Goal: Transaction & Acquisition: Book appointment/travel/reservation

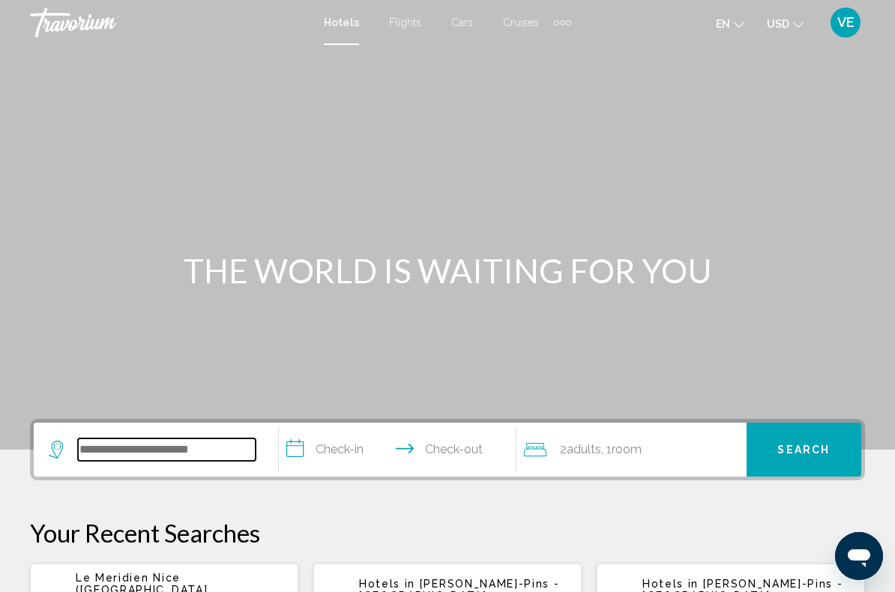
click at [196, 443] on input "Search widget" at bounding box center [167, 450] width 178 height 22
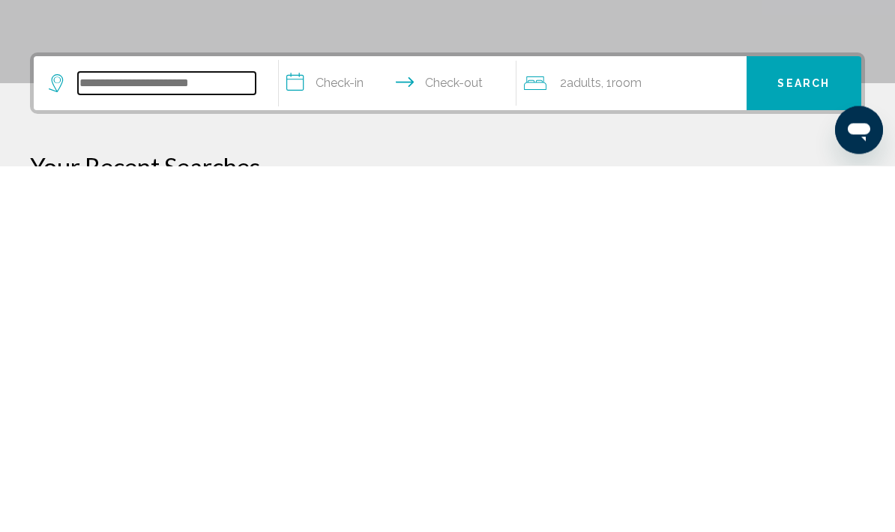
scroll to position [1, 0]
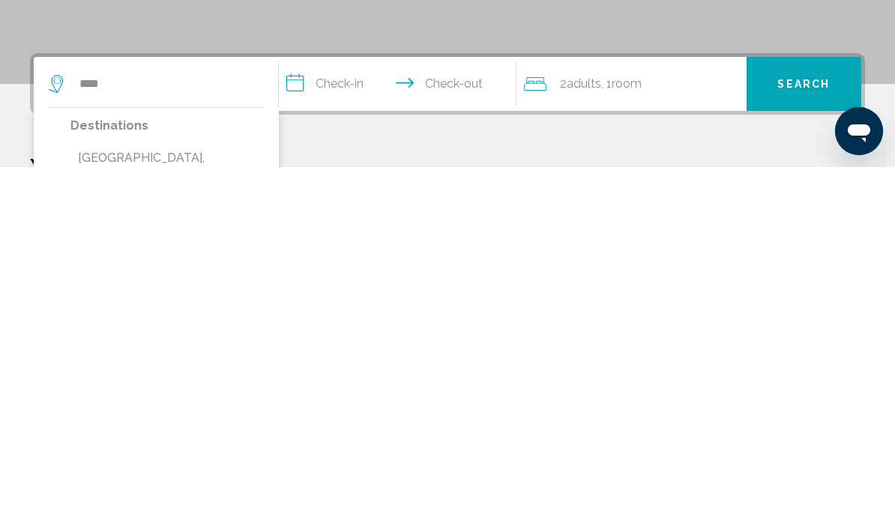
click at [220, 509] on button "[GEOGRAPHIC_DATA], [GEOGRAPHIC_DATA] (PRG)" at bounding box center [166, 533] width 193 height 49
type input "**********"
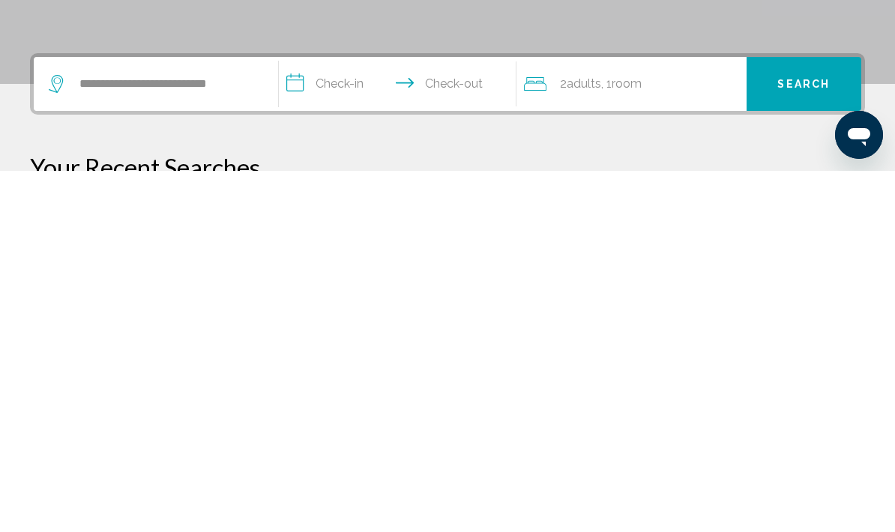
click at [332, 418] on input "**********" at bounding box center [401, 447] width 244 height 58
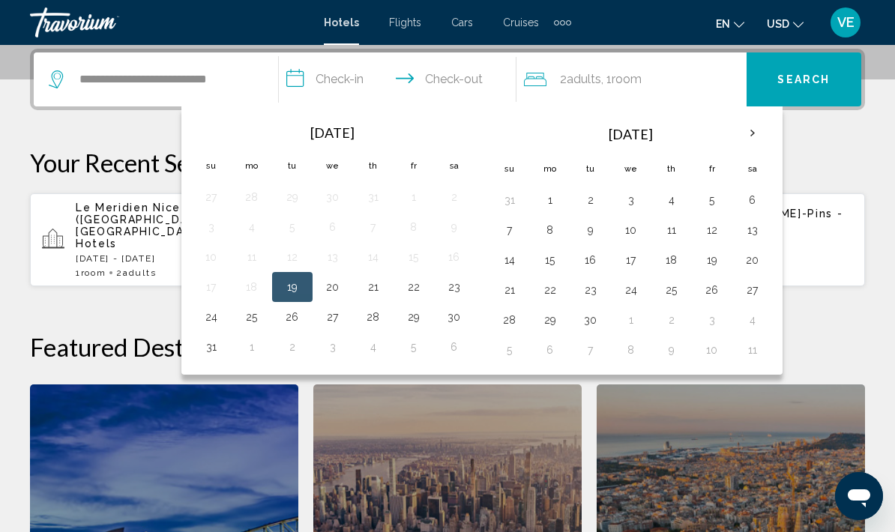
click at [516, 255] on button "14" at bounding box center [510, 260] width 24 height 21
click at [682, 253] on button "18" at bounding box center [672, 260] width 24 height 21
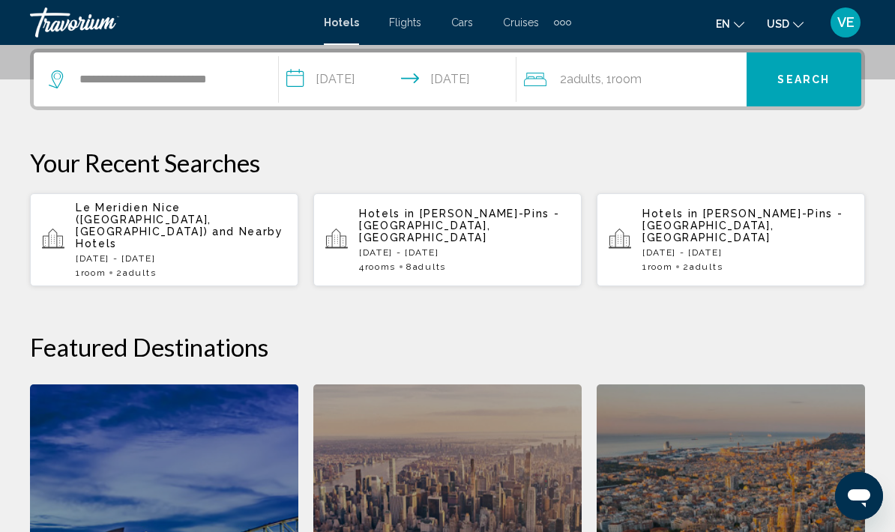
type input "**********"
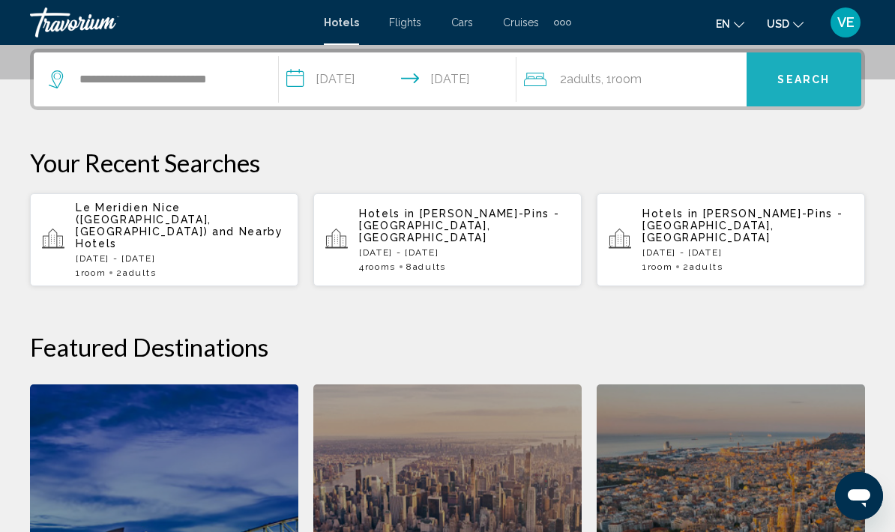
click at [805, 87] on button "Search" at bounding box center [804, 79] width 115 height 54
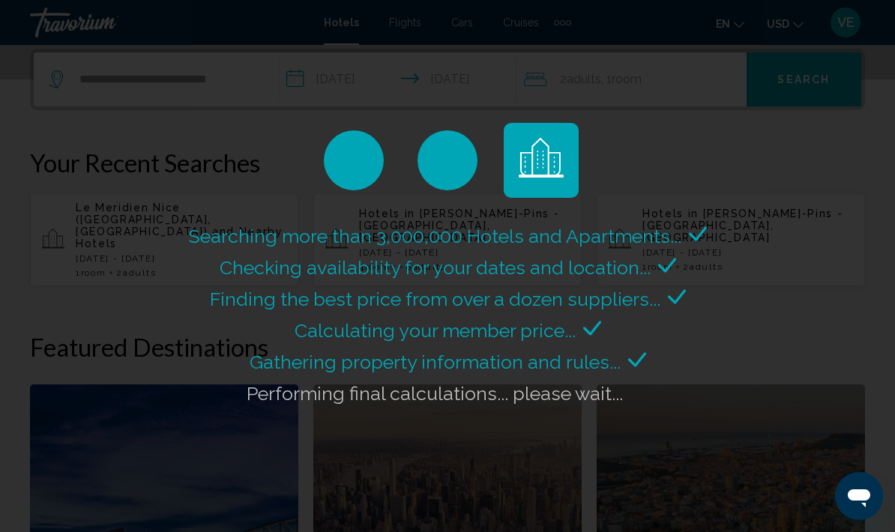
scroll to position [0, 0]
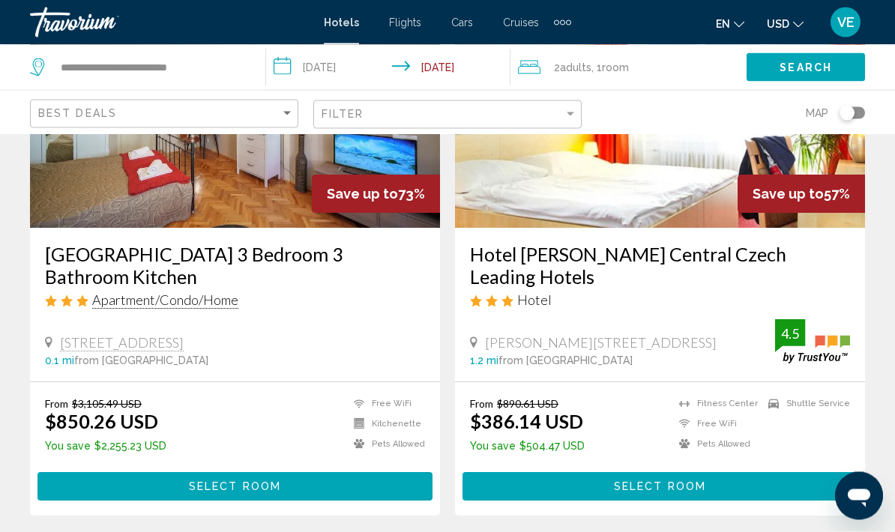
scroll to position [199, 0]
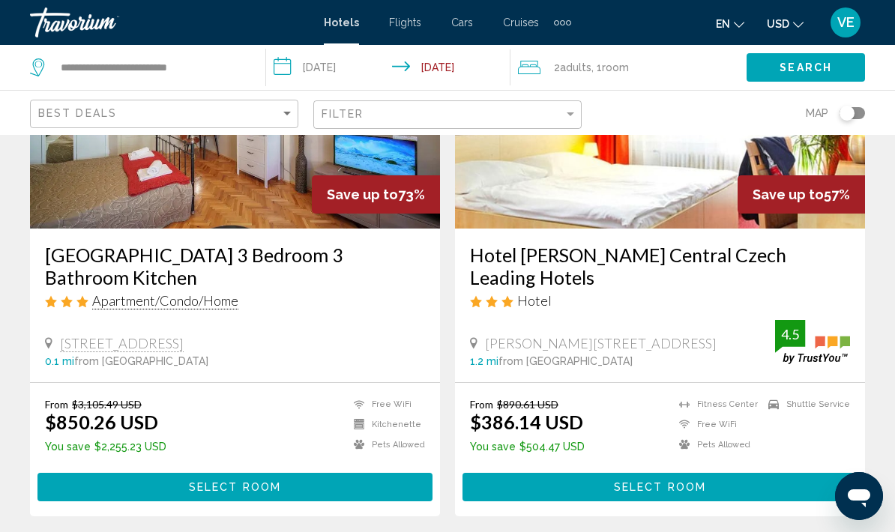
click at [689, 474] on button "Select Room" at bounding box center [660, 487] width 395 height 28
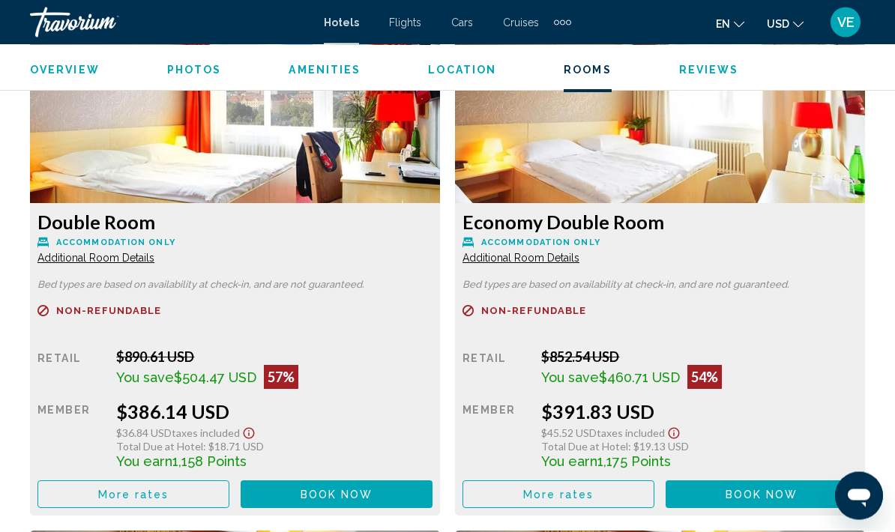
scroll to position [2326, 0]
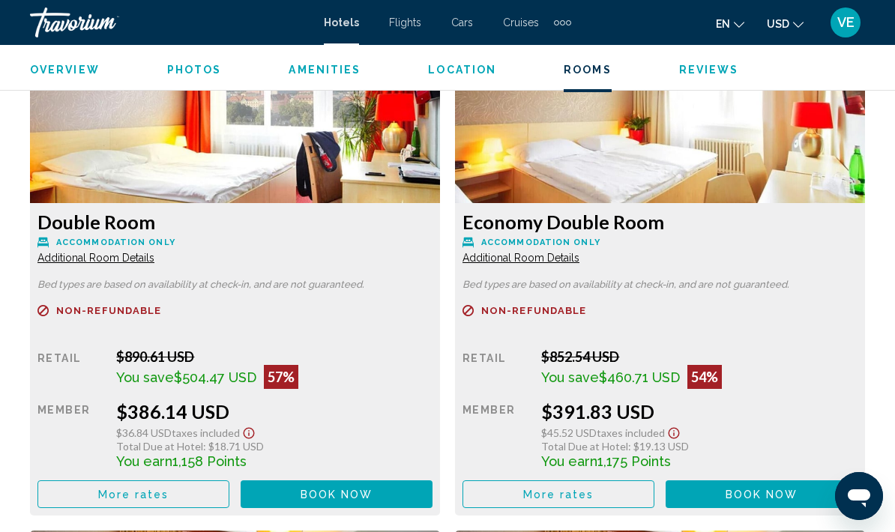
click at [141, 489] on span "More rates" at bounding box center [133, 495] width 71 height 12
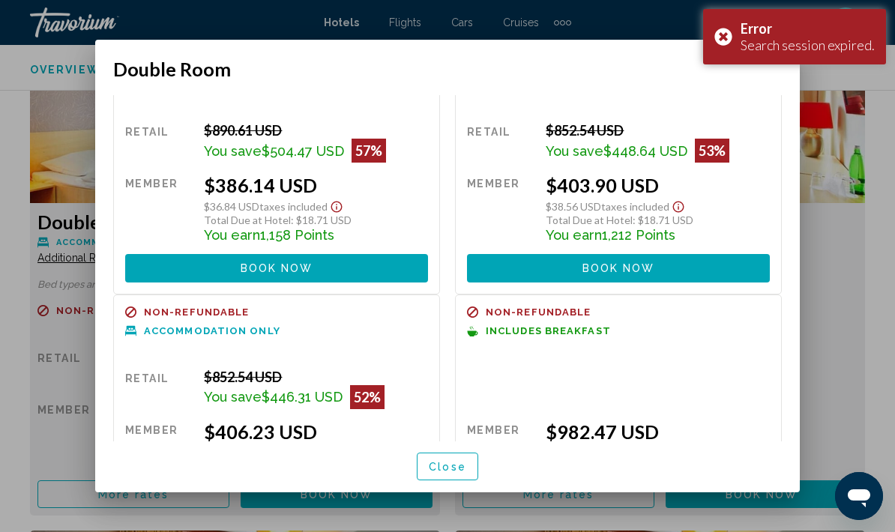
scroll to position [54, 0]
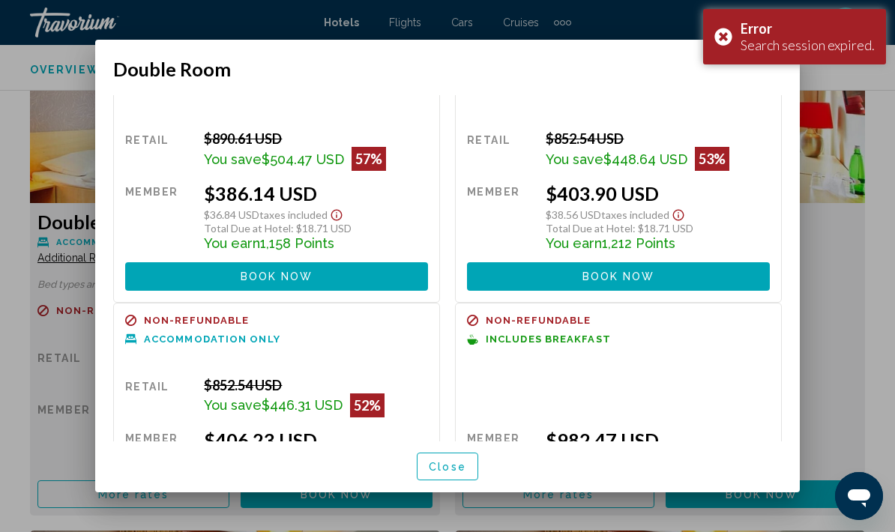
click at [727, 36] on div "Error Search session expired." at bounding box center [794, 36] width 183 height 55
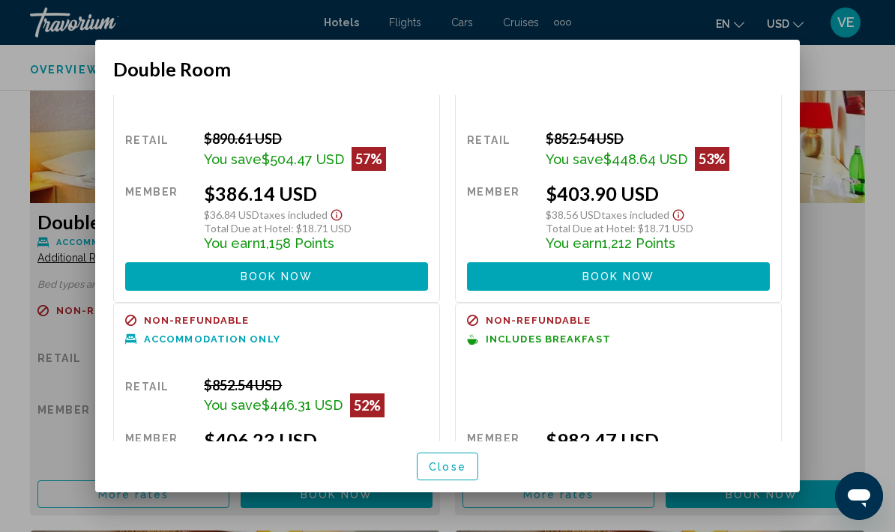
click at [843, 310] on div at bounding box center [447, 266] width 895 height 532
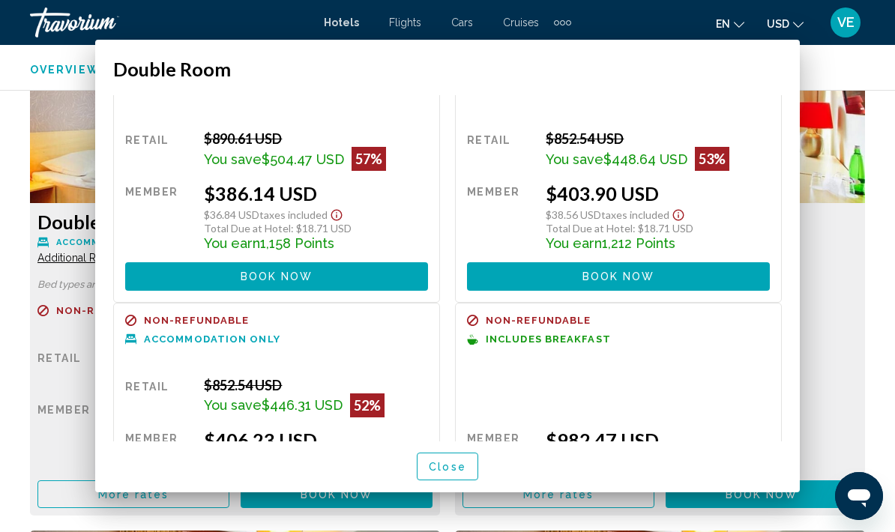
scroll to position [2326, 0]
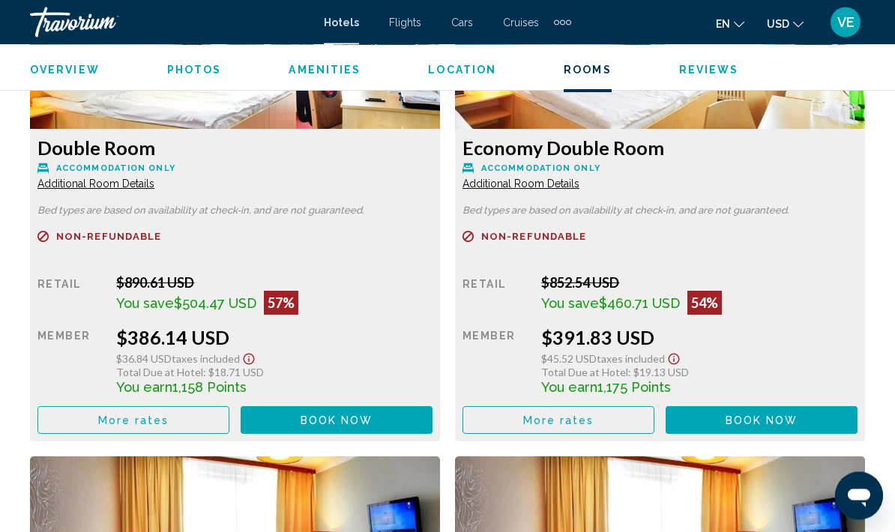
click at [306, 407] on button "Book now No longer available" at bounding box center [337, 421] width 192 height 28
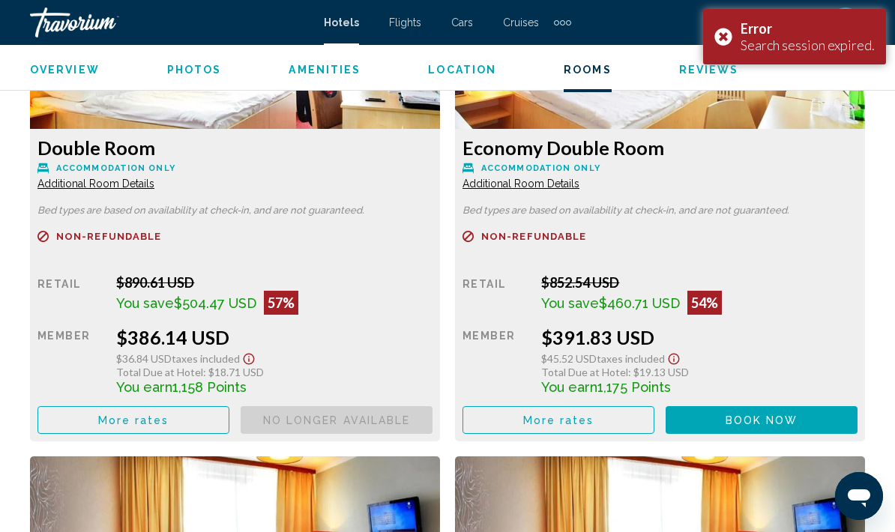
click at [722, 39] on div "Error Search session expired." at bounding box center [794, 36] width 183 height 55
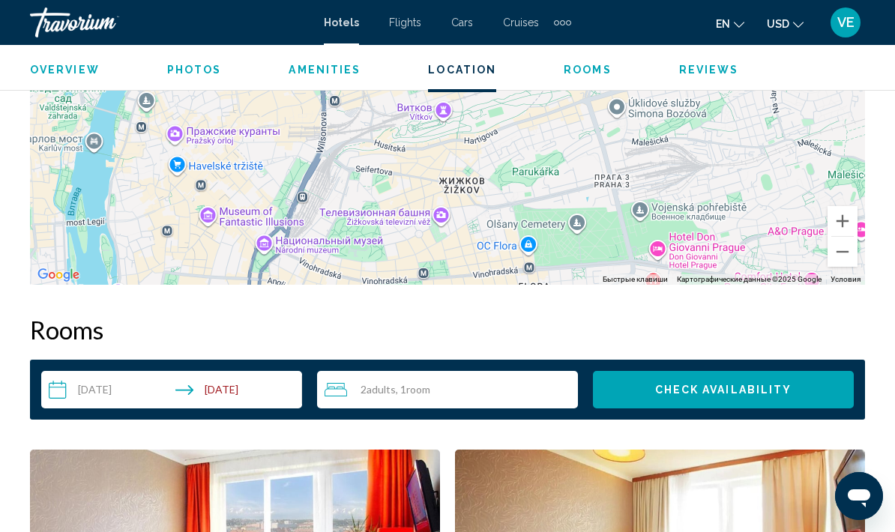
scroll to position [1893, 0]
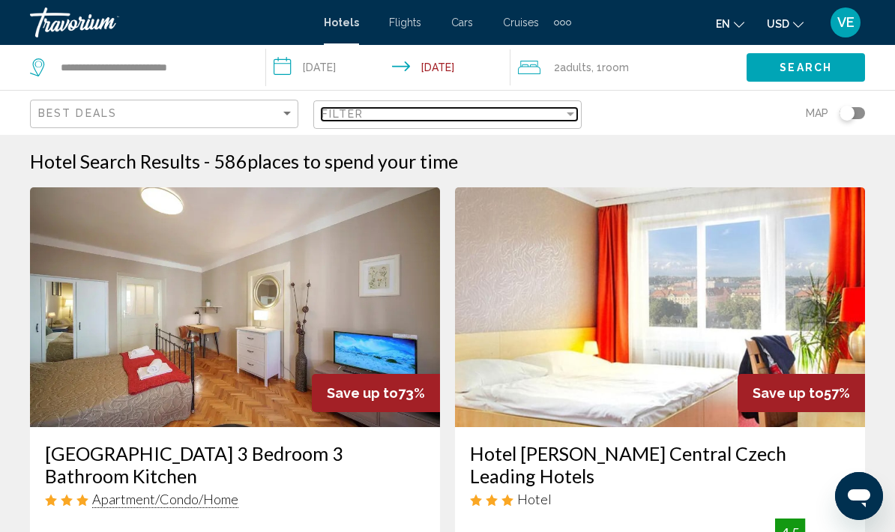
click at [574, 118] on div "Filter" at bounding box center [570, 114] width 13 height 12
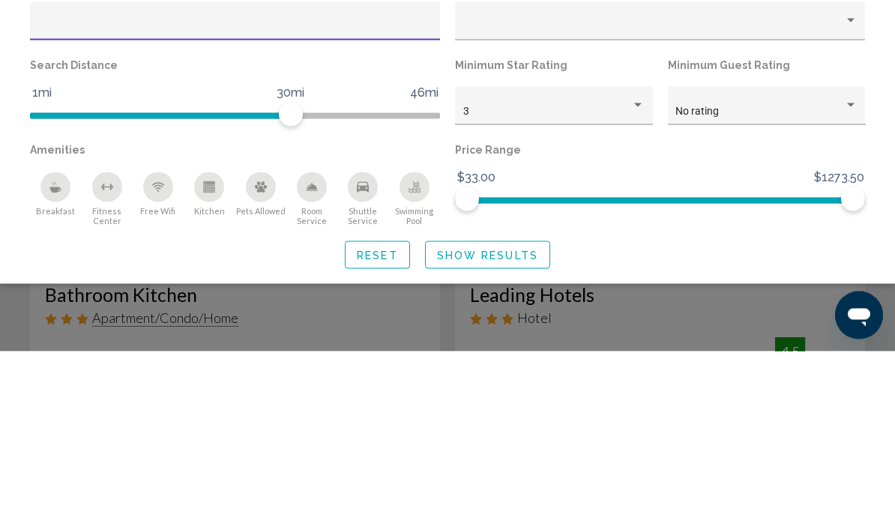
click at [646, 268] on div "3" at bounding box center [554, 287] width 198 height 38
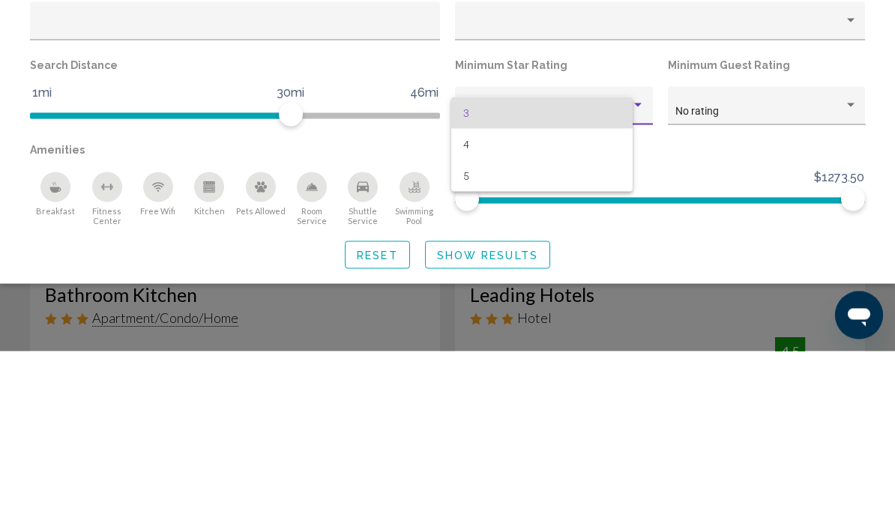
scroll to position [181, 0]
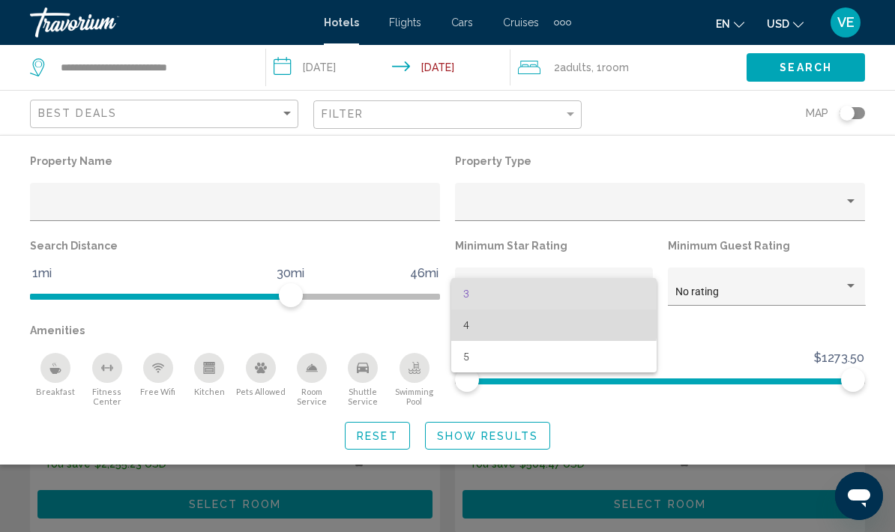
click at [524, 325] on span "4" at bounding box center [554, 325] width 182 height 31
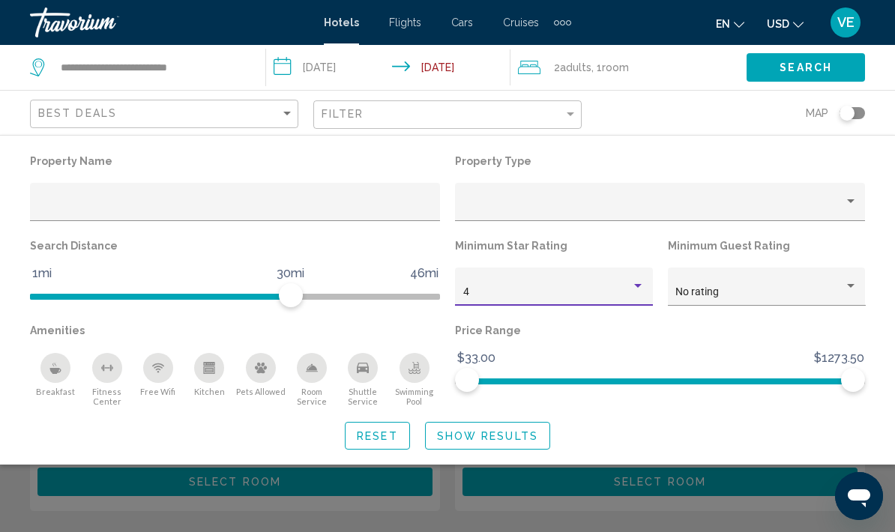
click at [500, 432] on span "Show Results" at bounding box center [487, 436] width 101 height 12
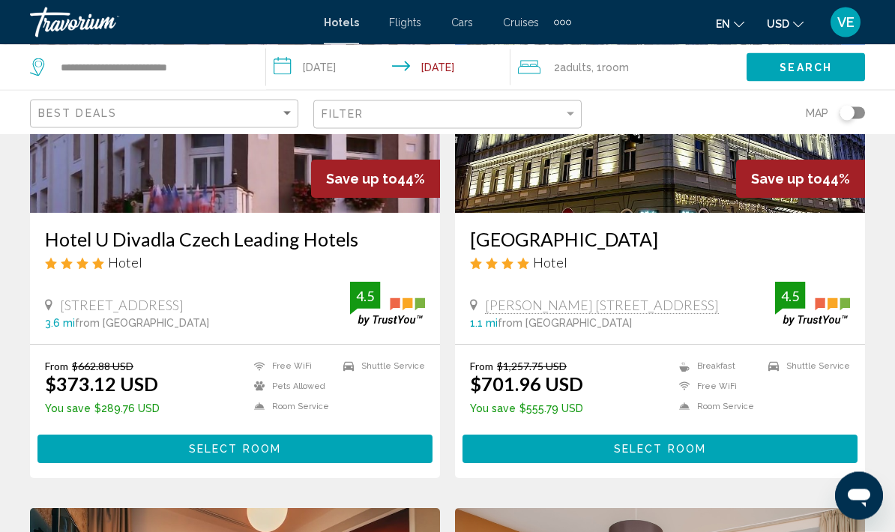
scroll to position [214, 0]
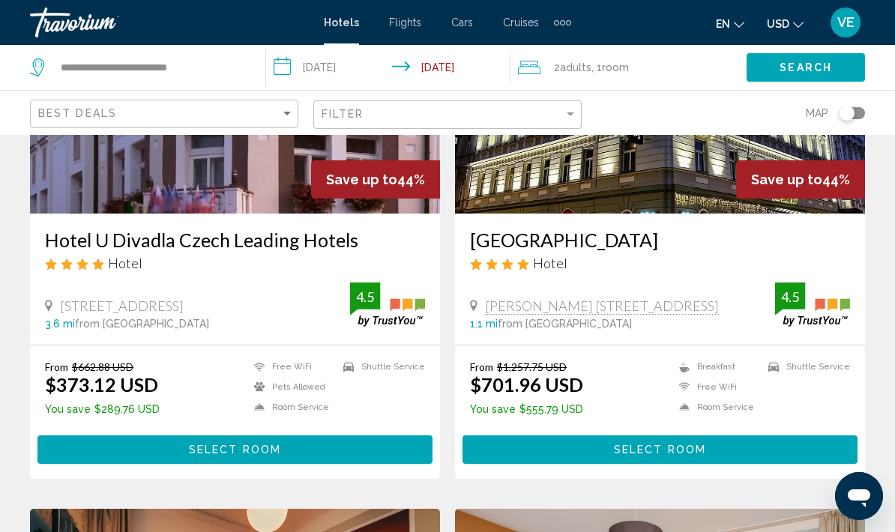
click at [382, 463] on button "Select Room" at bounding box center [234, 450] width 395 height 28
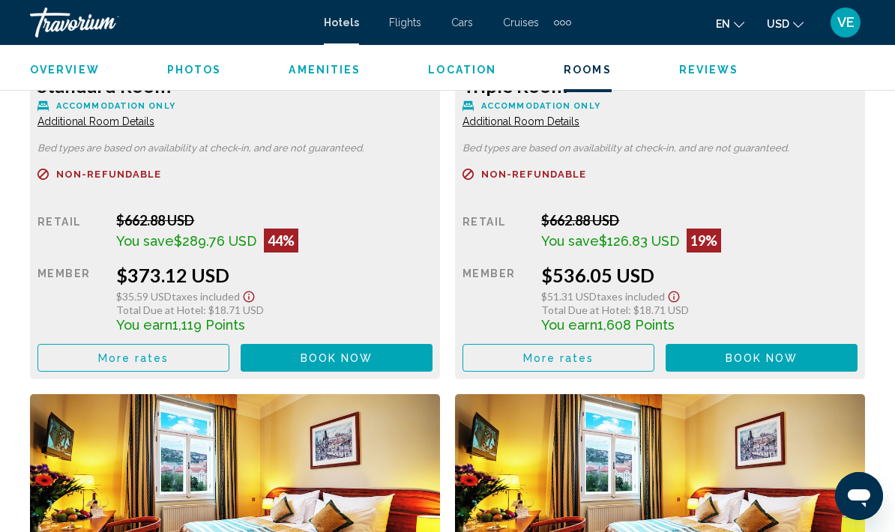
scroll to position [2510, 0]
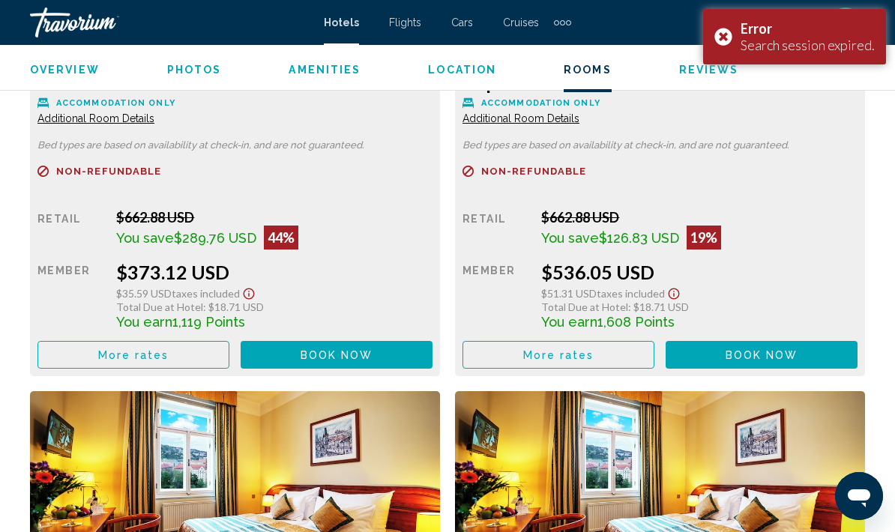
click at [730, 35] on div "Error Search session expired." at bounding box center [794, 36] width 183 height 55
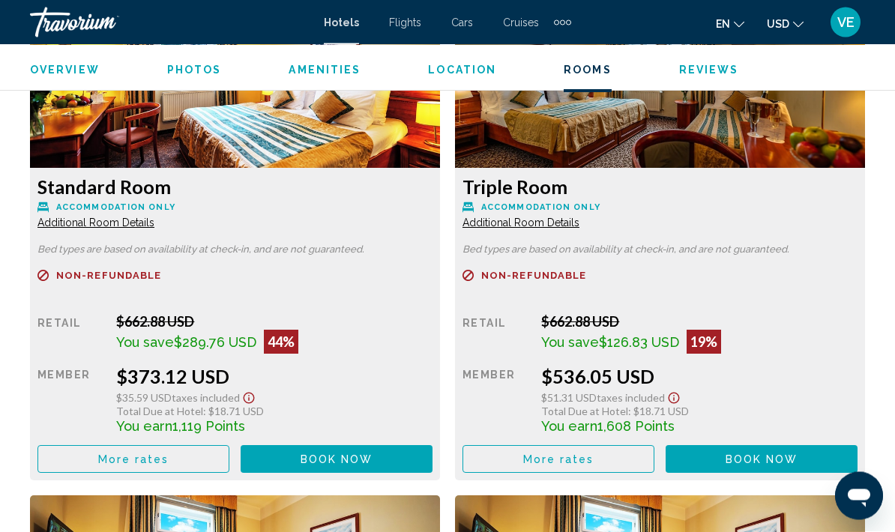
scroll to position [2406, 0]
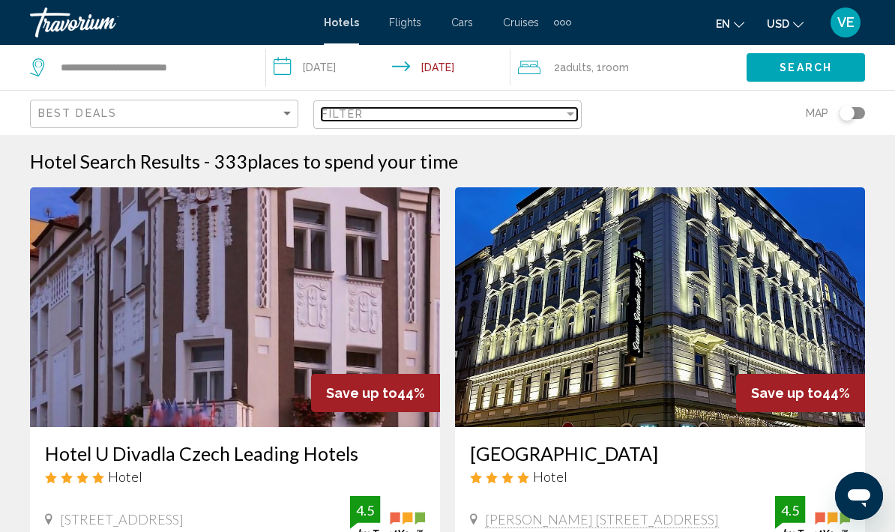
click at [576, 109] on div "Filter" at bounding box center [570, 114] width 13 height 12
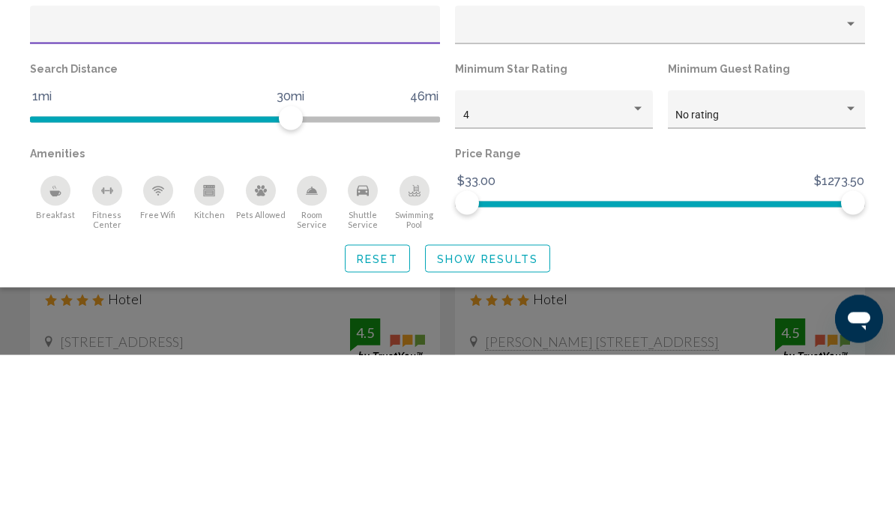
click at [639, 280] on div "Hotel Filters" at bounding box center [637, 286] width 13 height 12
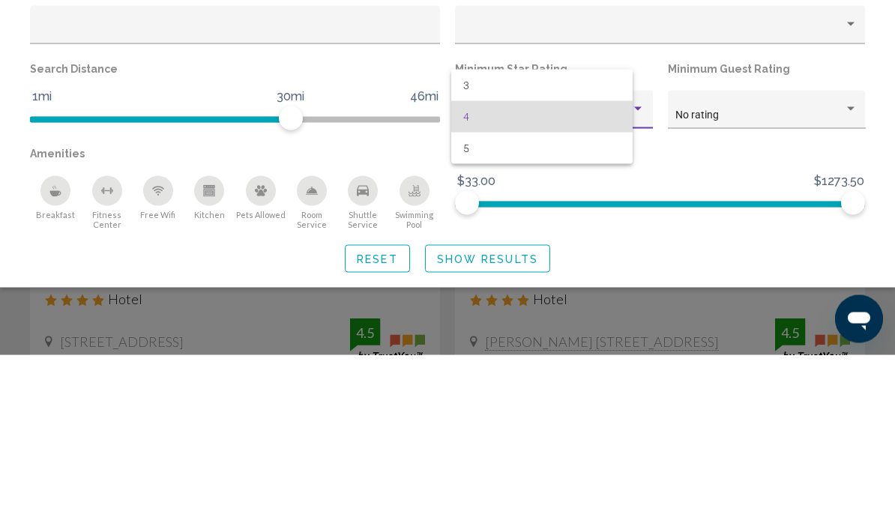
scroll to position [178, 0]
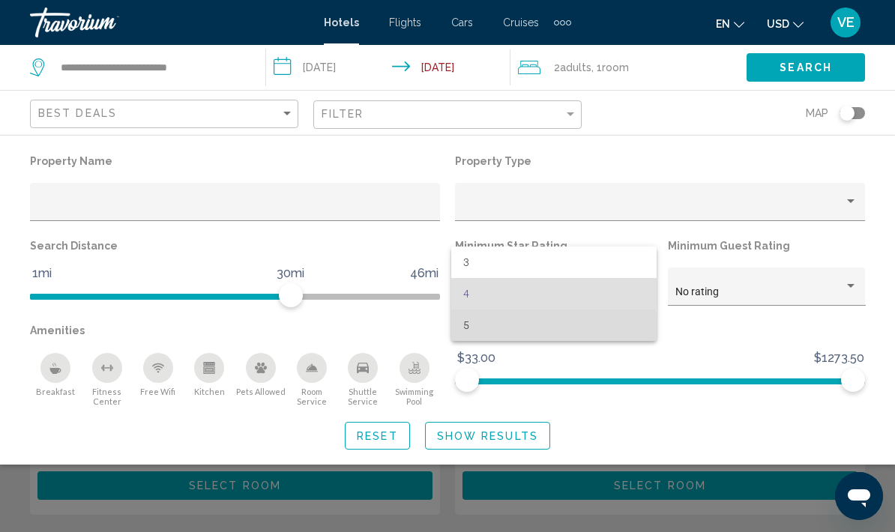
click at [525, 327] on span "5" at bounding box center [554, 325] width 182 height 31
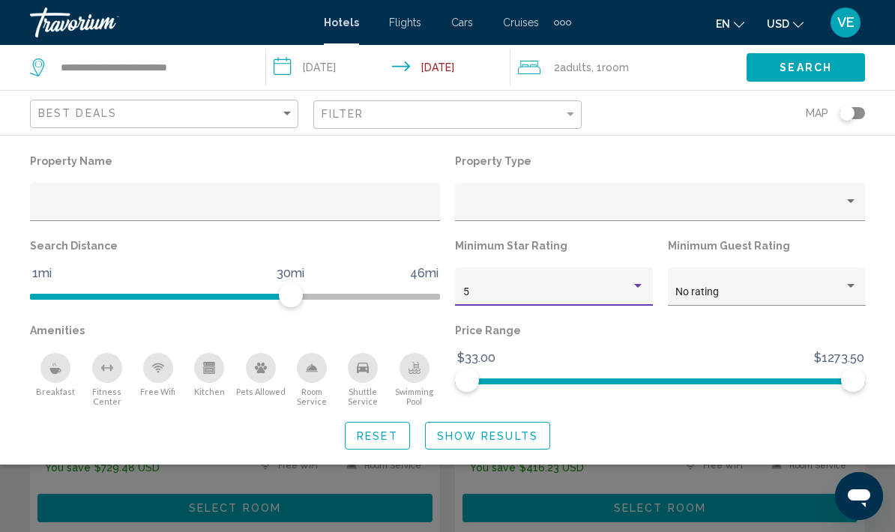
click at [505, 435] on span "Show Results" at bounding box center [487, 436] width 101 height 12
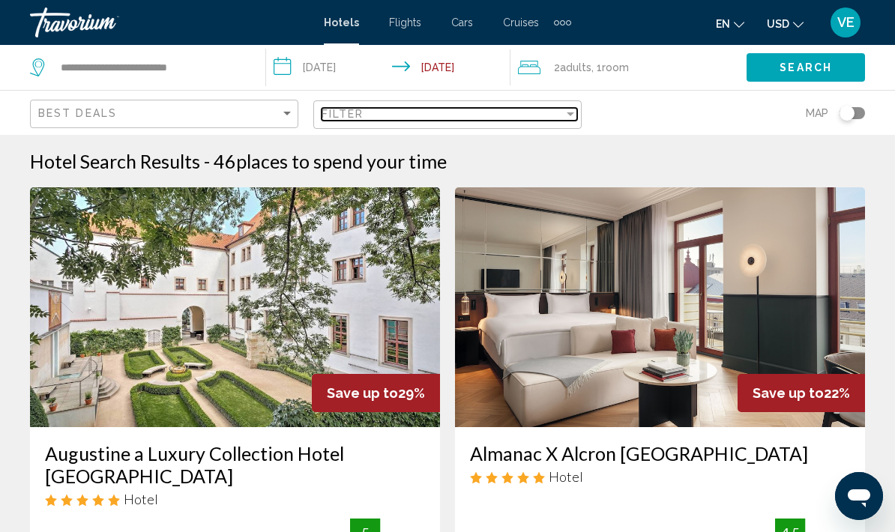
click at [561, 117] on div "Filter" at bounding box center [443, 114] width 242 height 12
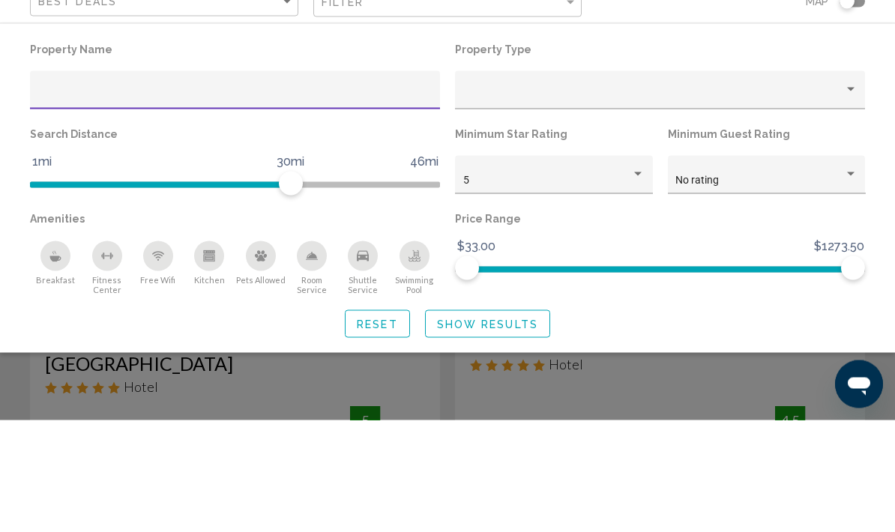
click at [635, 284] on div "Hotel Filters" at bounding box center [637, 286] width 7 height 4
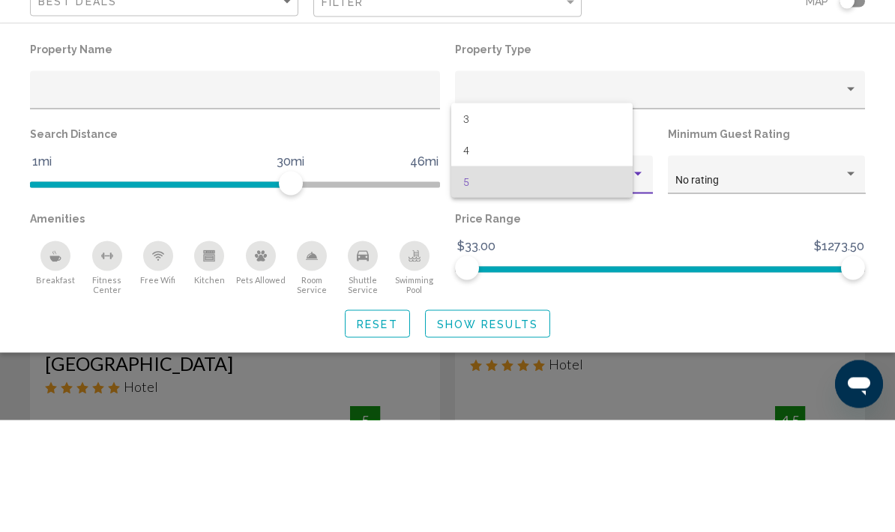
scroll to position [112, 0]
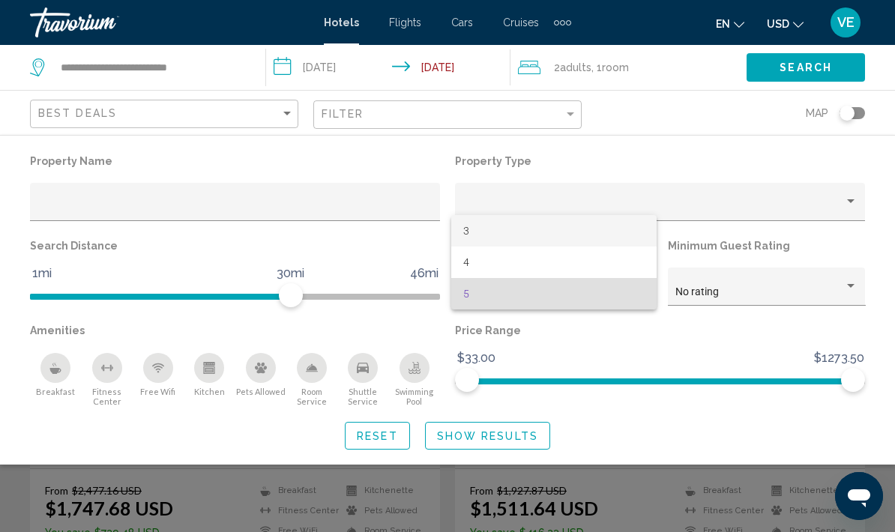
click at [526, 226] on span "3" at bounding box center [554, 230] width 182 height 31
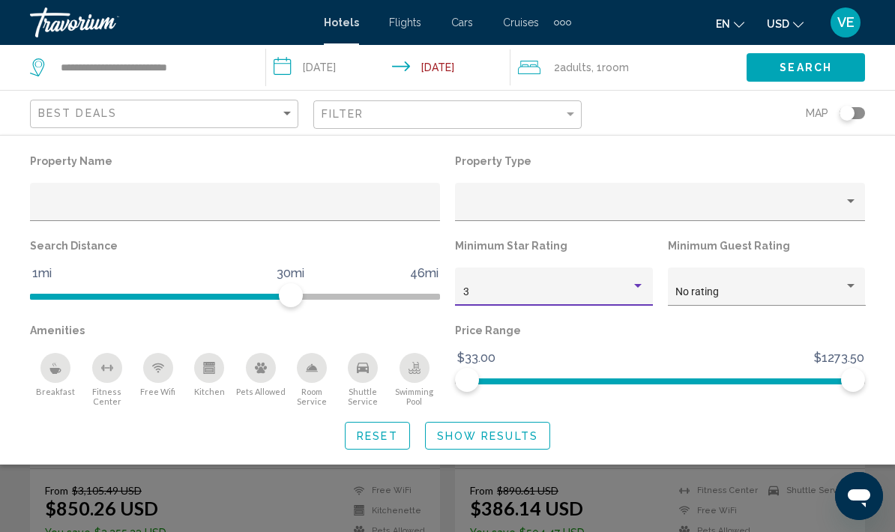
scroll to position [172, 0]
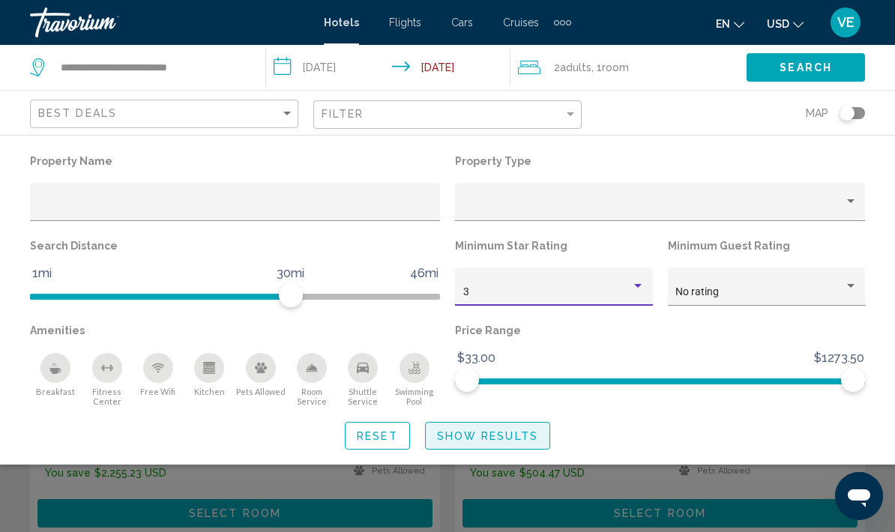
click at [488, 439] on span "Show Results" at bounding box center [487, 436] width 101 height 12
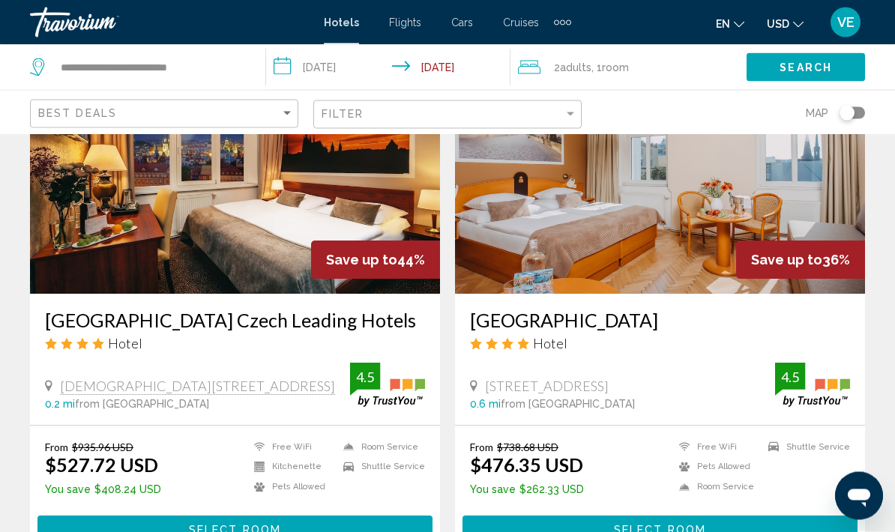
scroll to position [1227, 0]
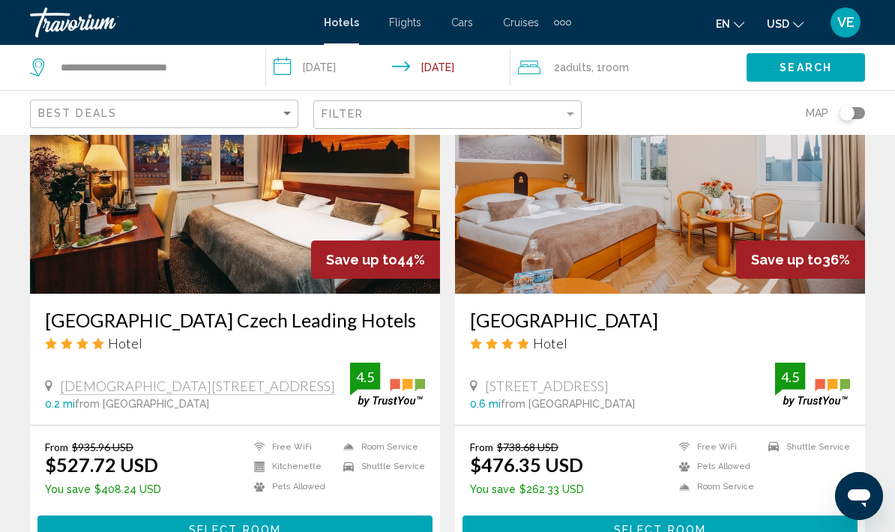
click at [328, 527] on button "Select Room" at bounding box center [234, 530] width 395 height 28
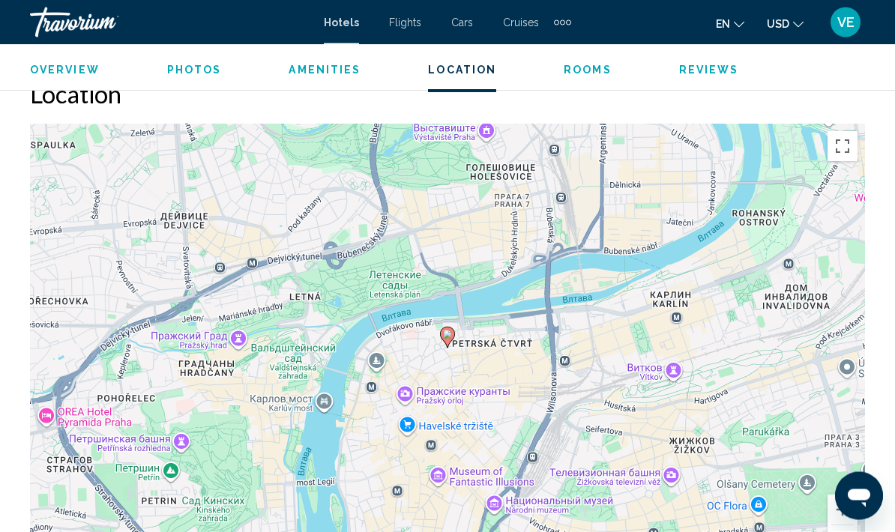
scroll to position [1638, 0]
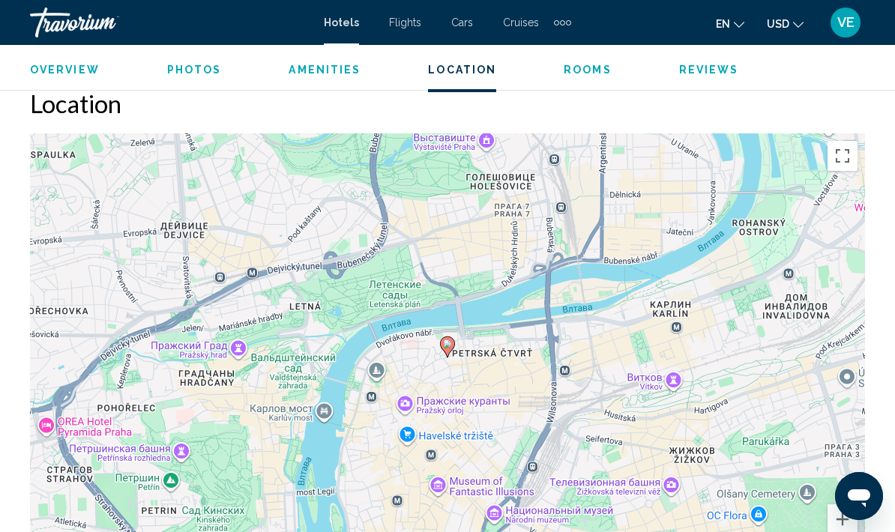
click at [389, 525] on div "Чтобы активировать перетаскивание с помощью клавиатуры, нажмите Alt + Ввод. Пос…" at bounding box center [447, 358] width 835 height 450
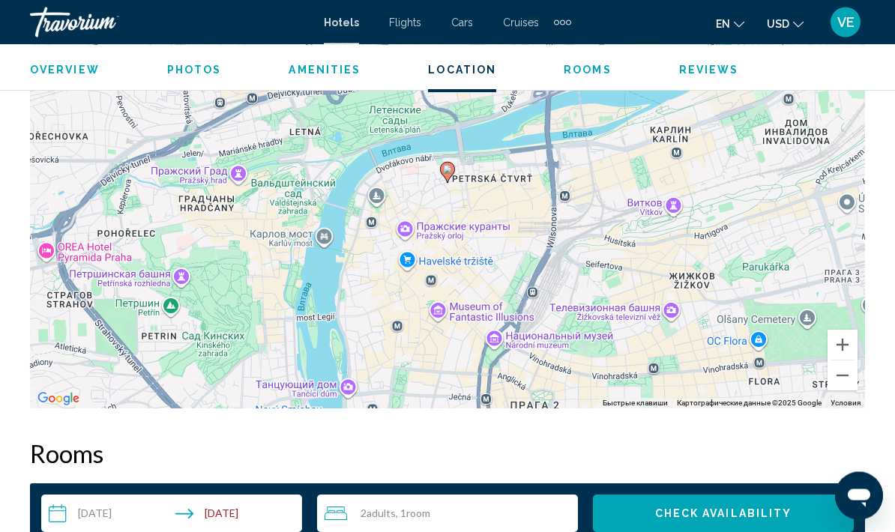
scroll to position [1813, 0]
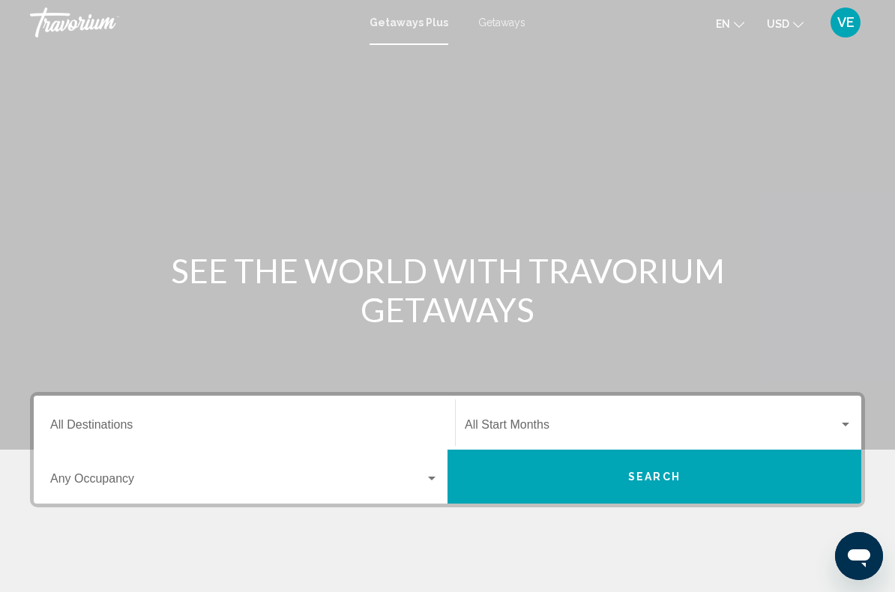
click at [509, 22] on span "Getaways" at bounding box center [501, 22] width 47 height 12
